Goal: Find specific page/section

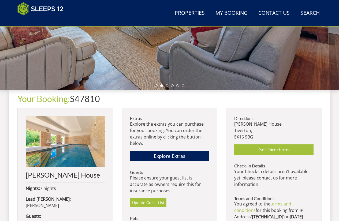
scroll to position [125, 0]
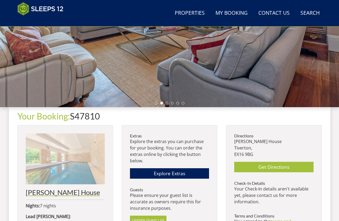
click at [48, 192] on h2 "[PERSON_NAME] House" at bounding box center [65, 193] width 79 height 8
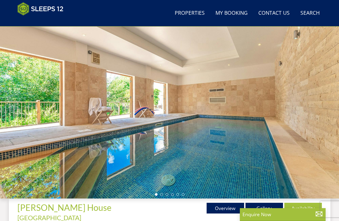
scroll to position [59, 0]
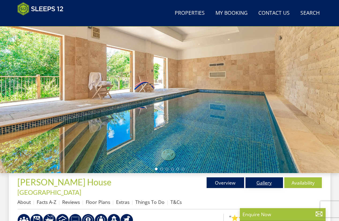
click at [261, 181] on link "Gallery" at bounding box center [265, 183] width 38 height 11
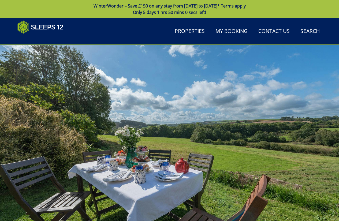
scroll to position [186, 0]
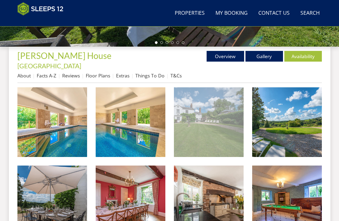
click at [206, 131] on img at bounding box center [209, 122] width 70 height 70
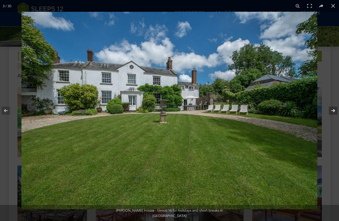
click at [331, 111] on button at bounding box center [330, 110] width 19 height 27
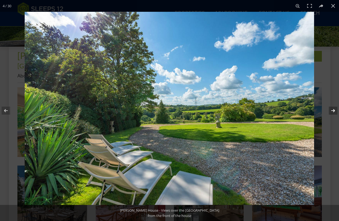
click at [331, 111] on button at bounding box center [330, 110] width 19 height 27
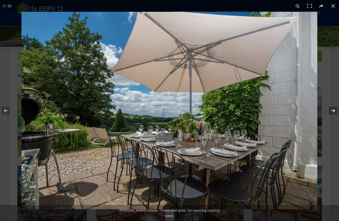
click at [331, 111] on button at bounding box center [330, 110] width 19 height 27
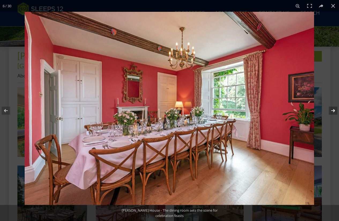
click at [331, 111] on button at bounding box center [330, 110] width 19 height 27
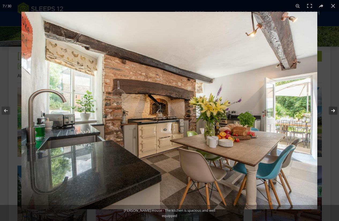
click at [331, 111] on button at bounding box center [330, 110] width 19 height 27
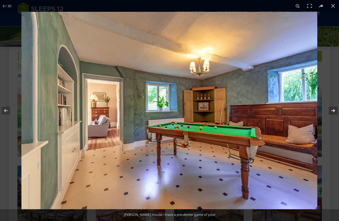
click at [331, 111] on button at bounding box center [330, 110] width 19 height 27
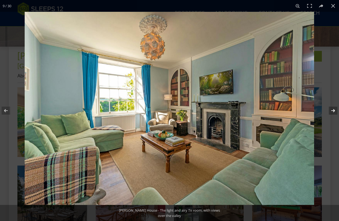
click at [331, 111] on button at bounding box center [330, 110] width 19 height 27
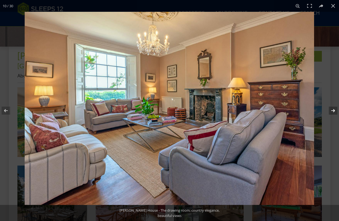
click at [331, 111] on button at bounding box center [330, 110] width 19 height 27
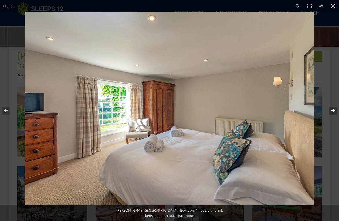
click at [331, 111] on button at bounding box center [330, 110] width 19 height 27
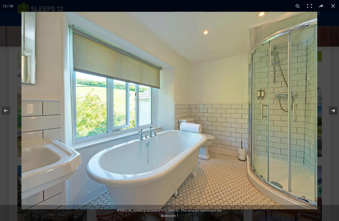
click at [331, 111] on button at bounding box center [330, 110] width 19 height 27
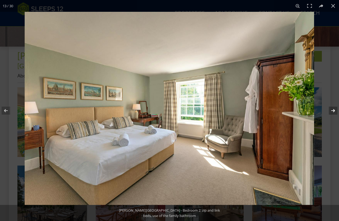
click at [331, 111] on button at bounding box center [330, 110] width 19 height 27
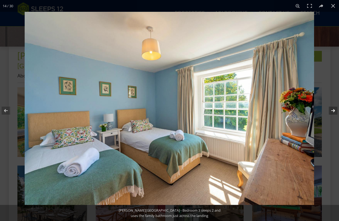
click at [331, 111] on button at bounding box center [330, 110] width 19 height 27
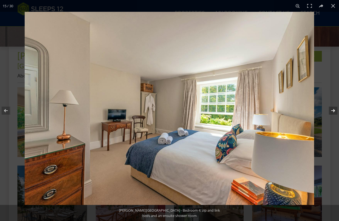
click at [331, 111] on button at bounding box center [330, 110] width 19 height 27
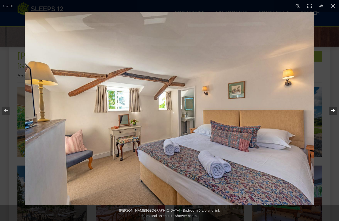
click at [331, 111] on button at bounding box center [330, 110] width 19 height 27
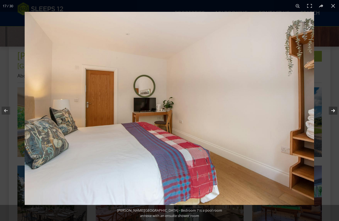
click at [331, 111] on button at bounding box center [330, 110] width 19 height 27
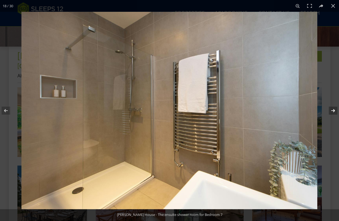
click at [331, 111] on button at bounding box center [330, 110] width 19 height 27
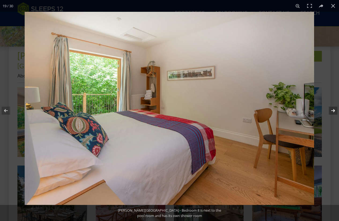
click at [331, 111] on button at bounding box center [330, 110] width 19 height 27
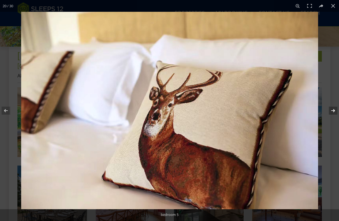
click at [331, 111] on button at bounding box center [330, 110] width 19 height 27
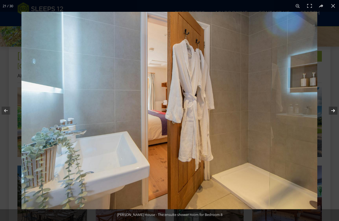
click at [331, 111] on button at bounding box center [330, 110] width 19 height 27
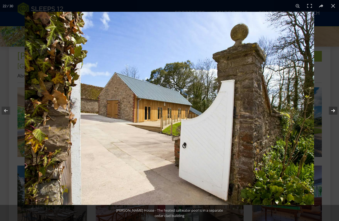
click at [331, 111] on button at bounding box center [330, 110] width 19 height 27
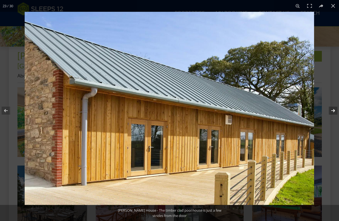
click at [331, 111] on button at bounding box center [330, 110] width 19 height 27
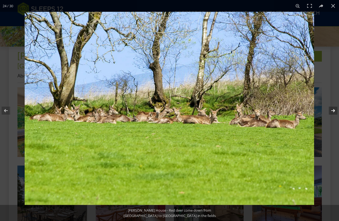
click at [331, 111] on button at bounding box center [330, 110] width 19 height 27
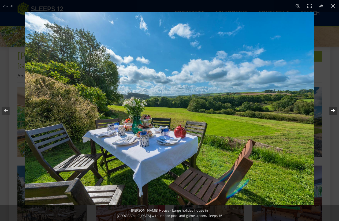
click at [331, 111] on button at bounding box center [330, 110] width 19 height 27
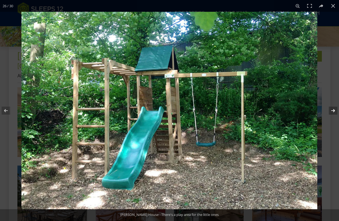
click at [331, 111] on button at bounding box center [330, 110] width 19 height 27
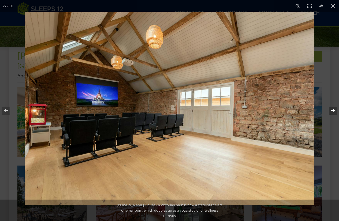
click at [331, 111] on button at bounding box center [330, 110] width 19 height 27
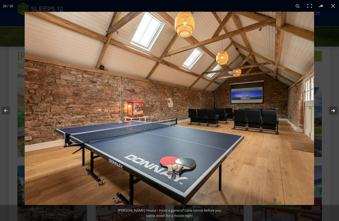
click at [331, 111] on button at bounding box center [330, 110] width 19 height 27
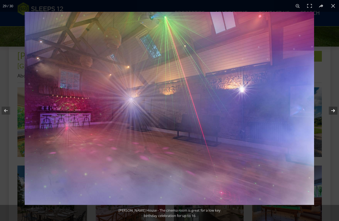
click at [331, 111] on button at bounding box center [330, 110] width 19 height 27
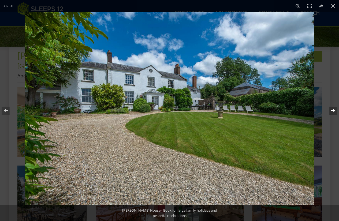
click at [331, 111] on button at bounding box center [330, 110] width 19 height 27
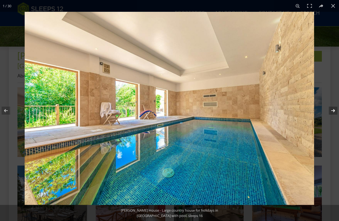
click at [331, 111] on button at bounding box center [330, 110] width 19 height 27
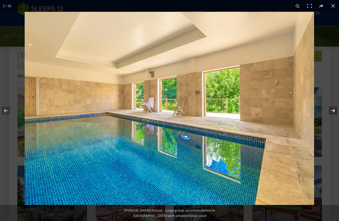
click at [331, 111] on button at bounding box center [330, 110] width 19 height 27
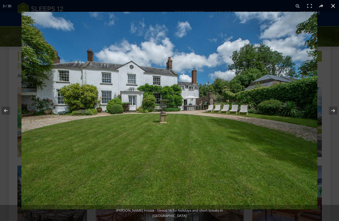
click at [332, 5] on button at bounding box center [334, 6] width 12 height 12
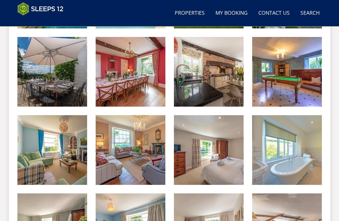
scroll to position [400, 0]
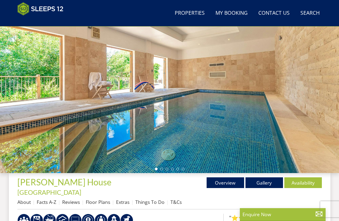
scroll to position [274, 0]
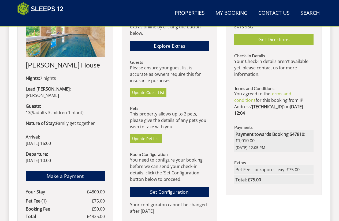
scroll to position [98, 0]
